Goal: Go to known website: Access a specific website the user already knows

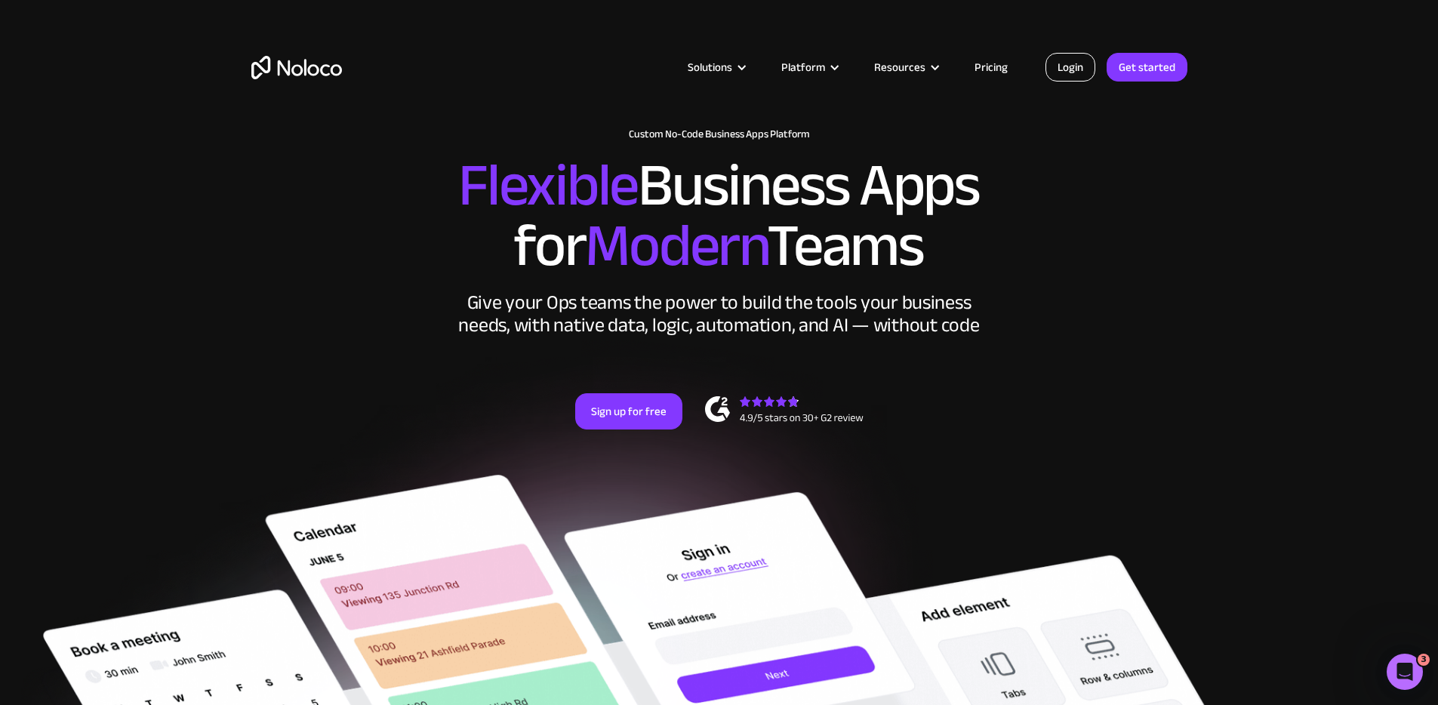
click at [1082, 69] on link "Login" at bounding box center [1070, 67] width 50 height 29
